Goal: Transaction & Acquisition: Obtain resource

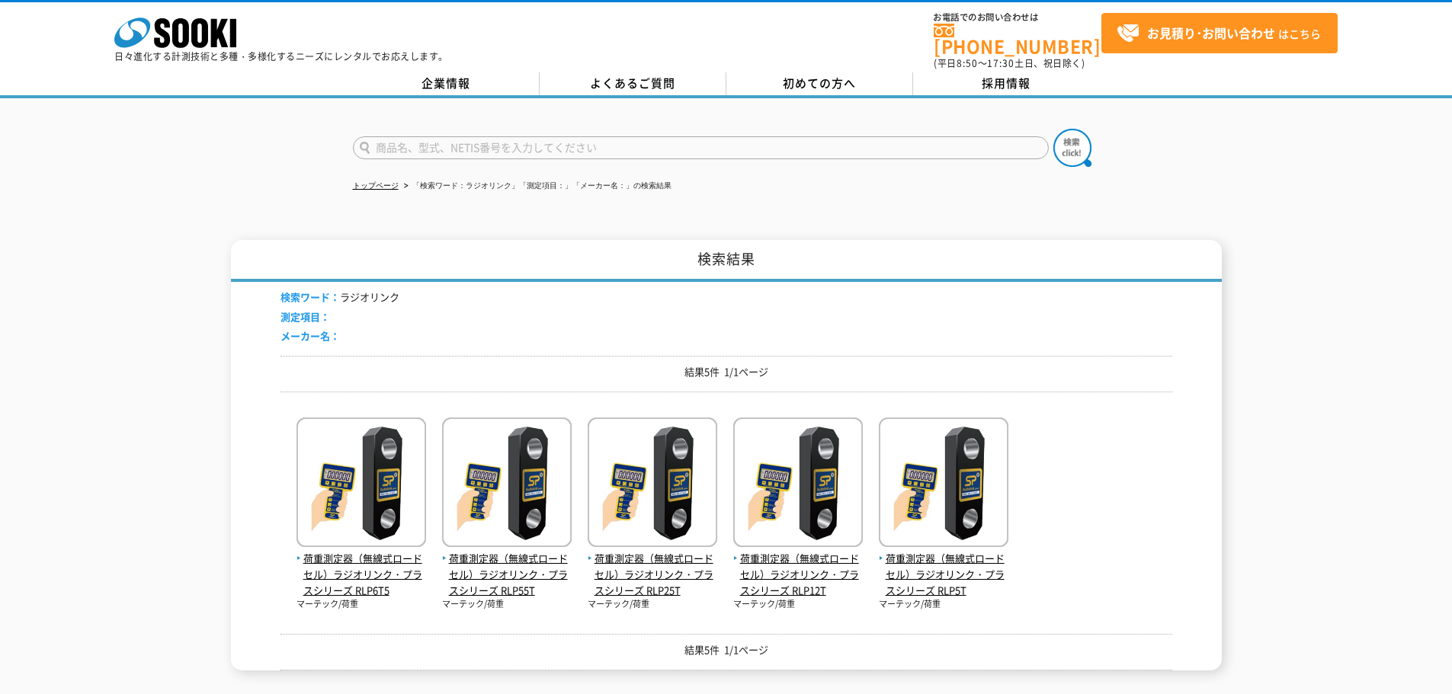
click at [562, 143] on input "text" at bounding box center [701, 147] width 696 height 23
click at [407, 136] on input "text" at bounding box center [701, 147] width 696 height 23
type input "びすこ"
click at [1053, 129] on button at bounding box center [1072, 148] width 38 height 38
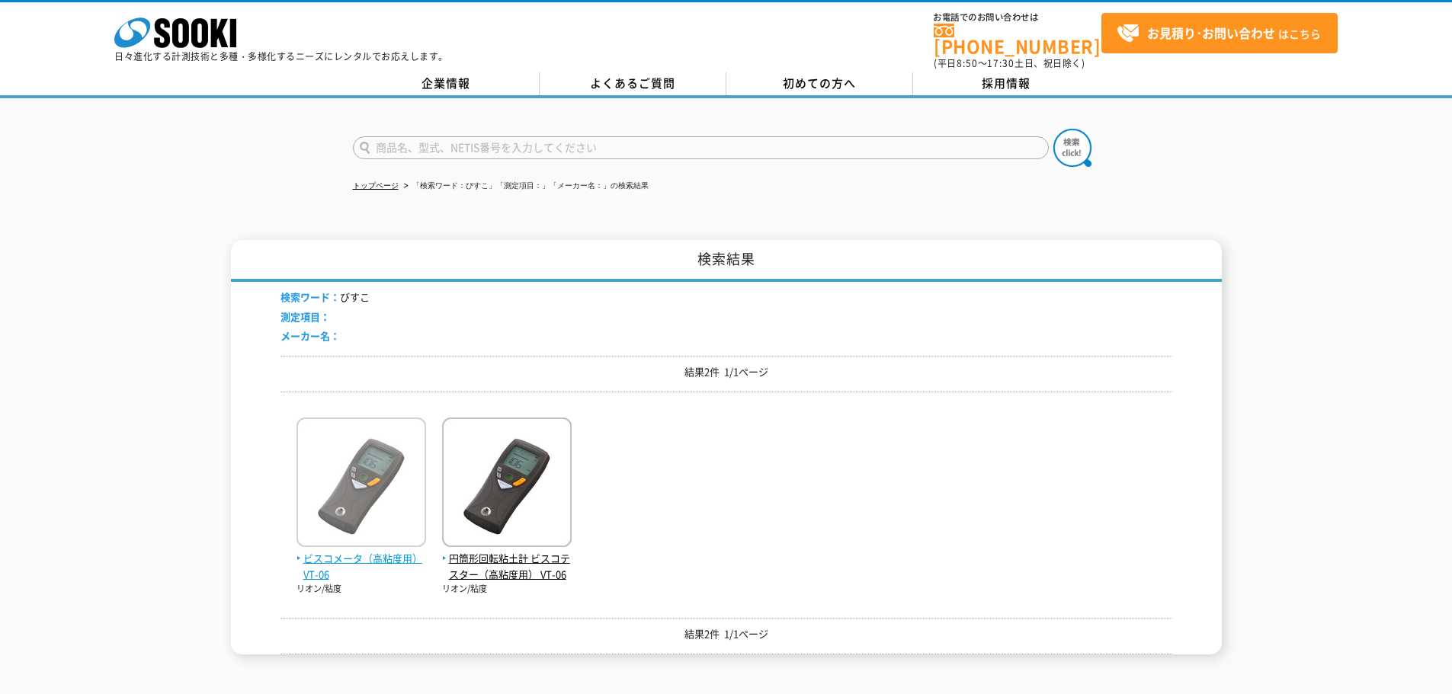
click at [331, 552] on span "ビスコメータ（高粘度用） VT-06" at bounding box center [361, 567] width 130 height 32
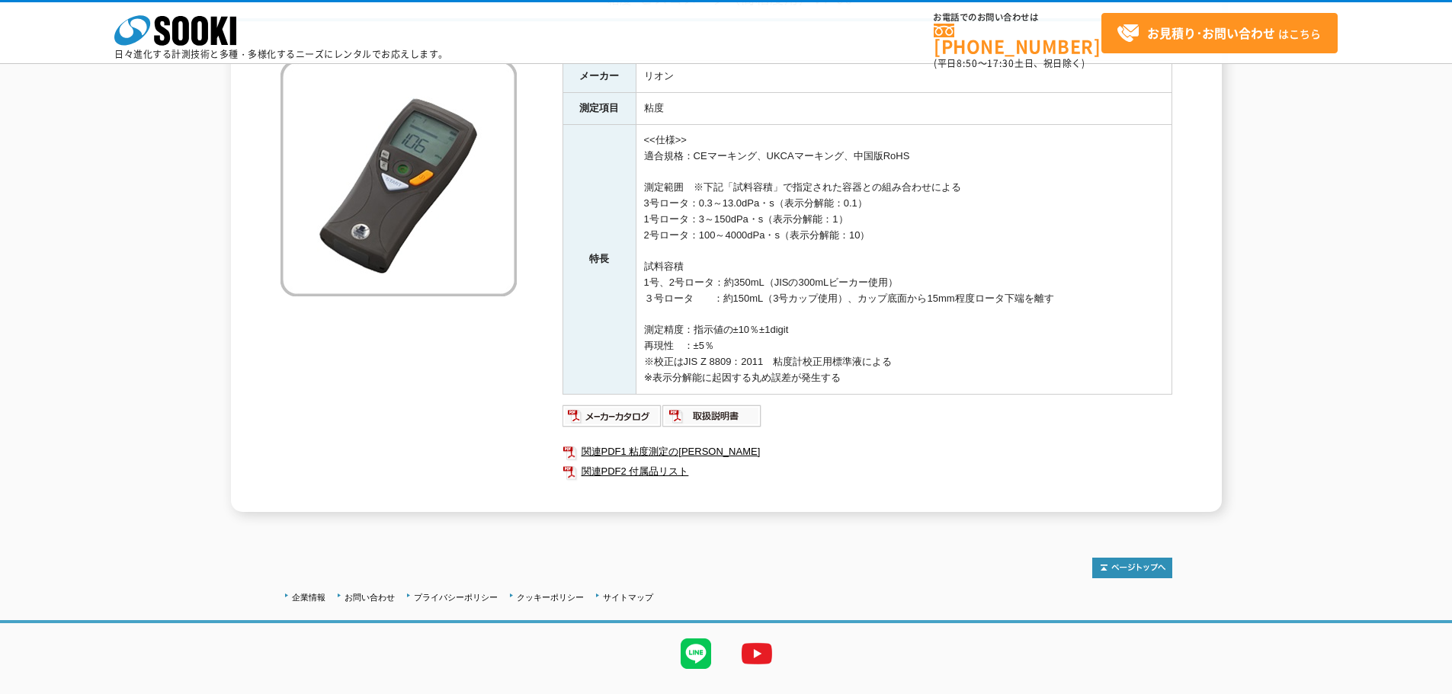
scroll to position [187, 0]
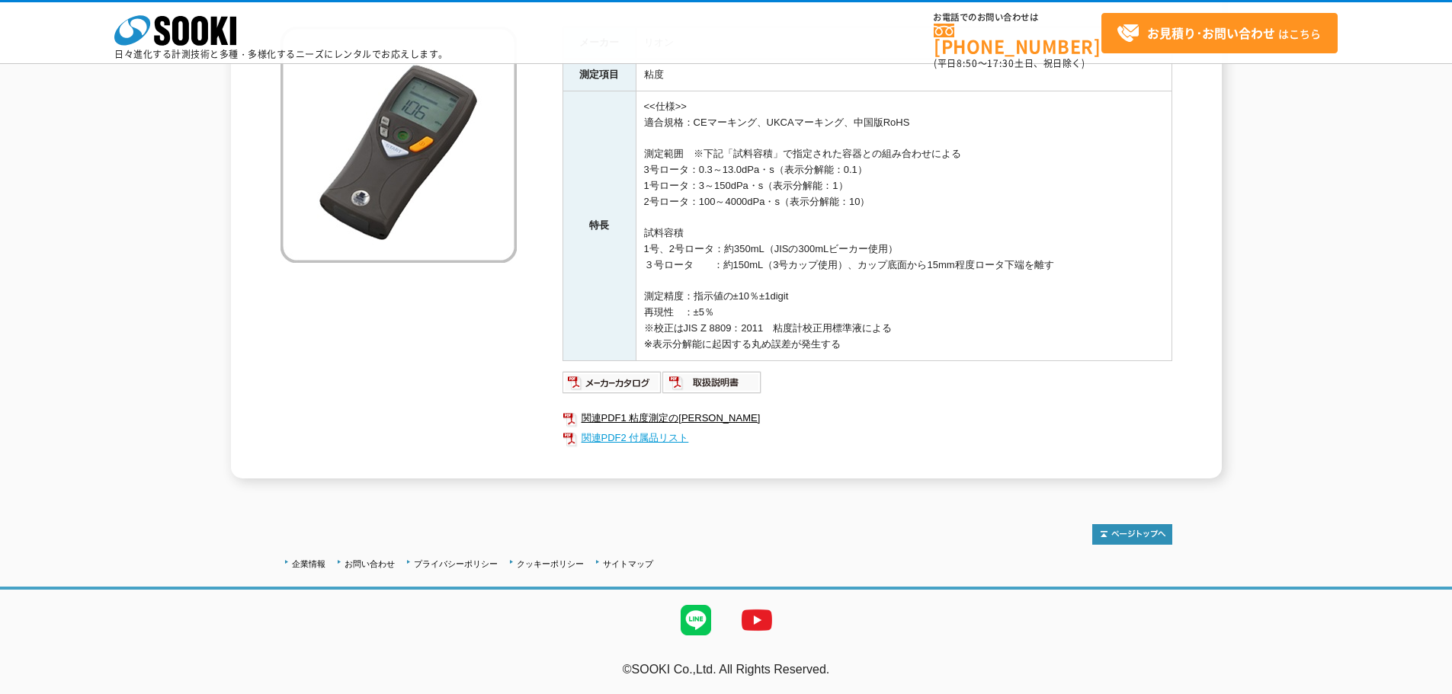
click at [636, 440] on link "関連PDF2 付属品リスト" at bounding box center [867, 438] width 610 height 20
click at [698, 383] on img at bounding box center [712, 382] width 100 height 24
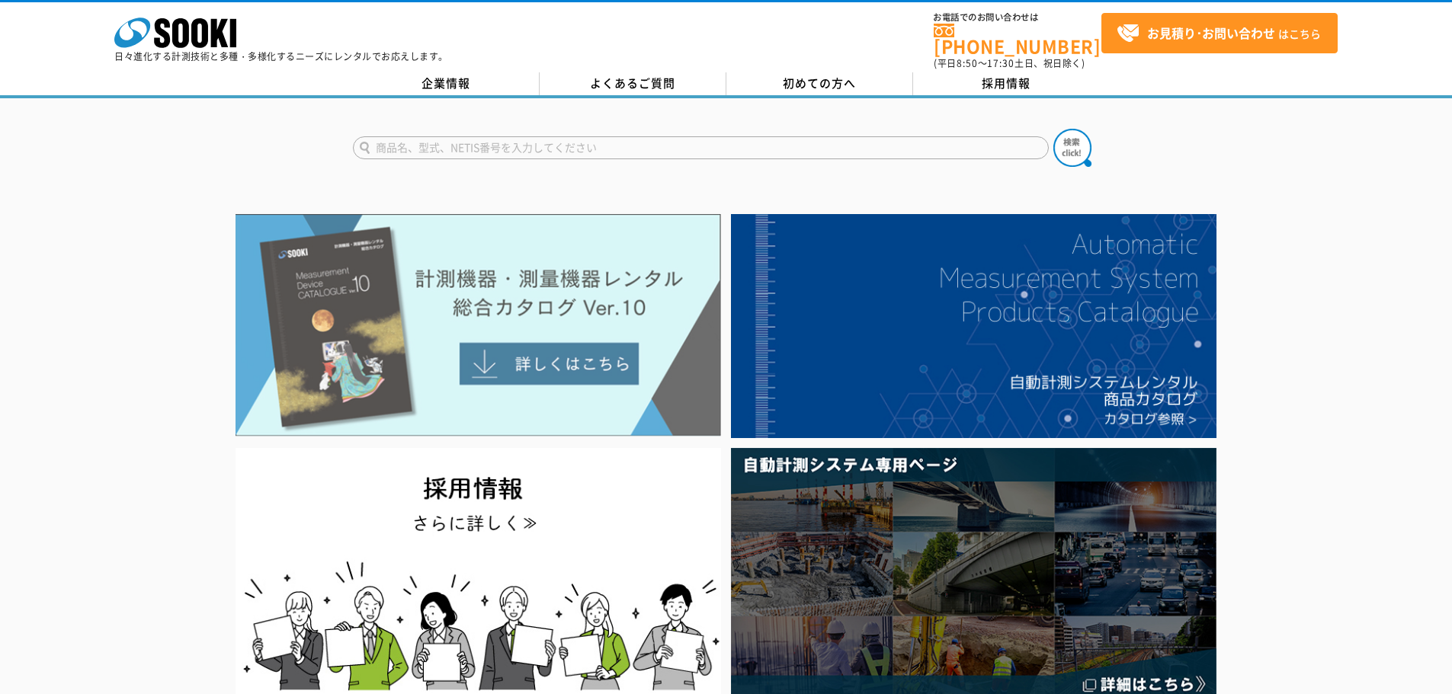
click at [545, 360] on img at bounding box center [477, 325] width 485 height 223
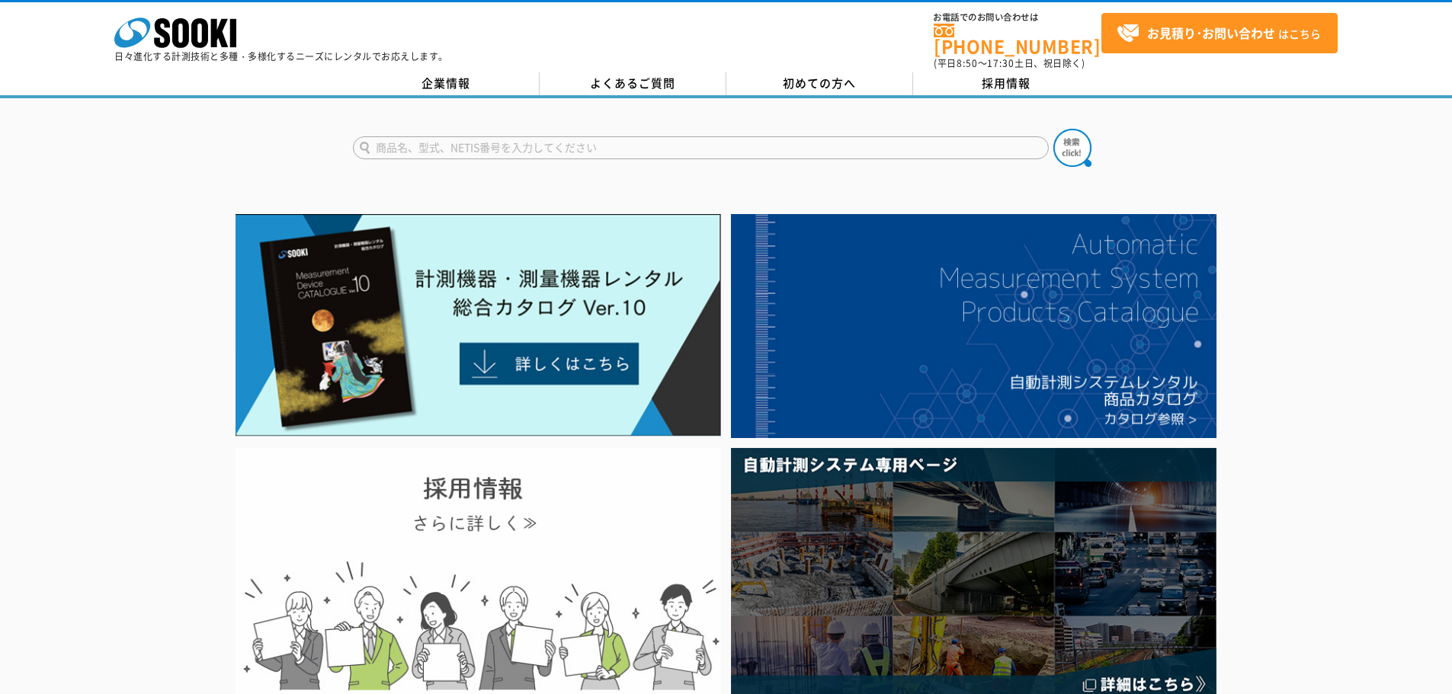
click at [582, 579] on img at bounding box center [477, 574] width 485 height 252
